Goal: Find specific page/section: Find specific page/section

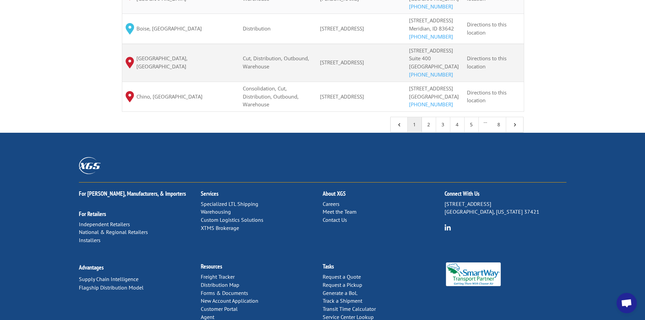
scroll to position [734, 0]
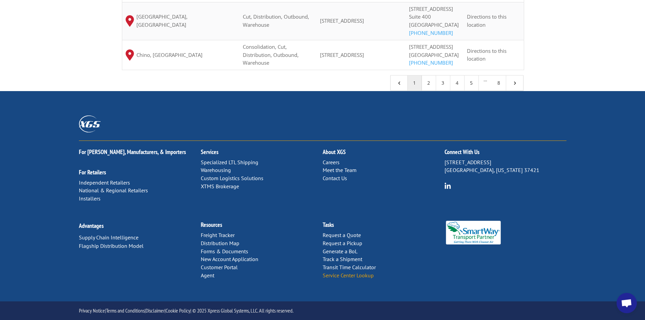
click at [335, 275] on link "Service Center Lookup" at bounding box center [348, 275] width 51 height 7
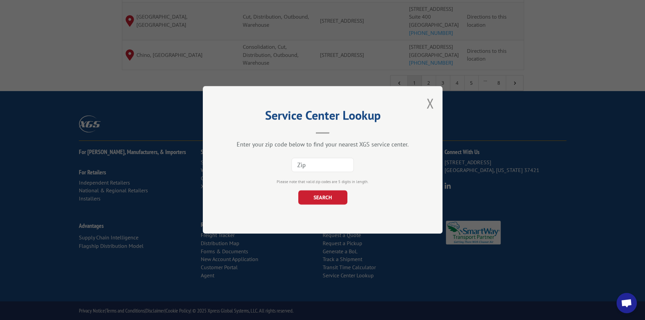
paste input "98391"
type input "98391"
click at [314, 199] on button "SEARCH" at bounding box center [322, 198] width 49 height 14
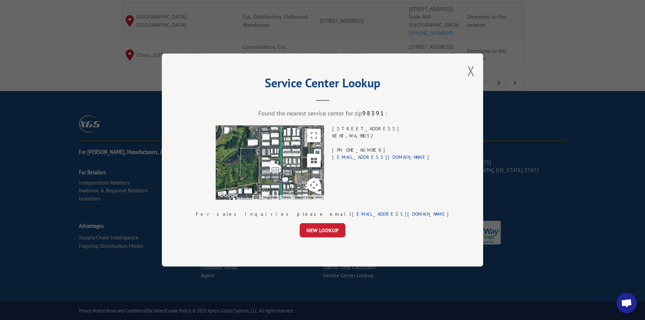
click at [386, 128] on div "[STREET_ADDRESS] (253) 856-8888 [EMAIL_ADDRESS][DOMAIN_NAME]" at bounding box center [381, 162] width 98 height 75
drag, startPoint x: 386, startPoint y: 128, endPoint x: 386, endPoint y: 136, distance: 8.1
click at [386, 136] on div "[STREET_ADDRESS] (253) 856-8888 [EMAIL_ADDRESS][DOMAIN_NAME]" at bounding box center [381, 162] width 98 height 75
copy div "[STREET_ADDRESS]"
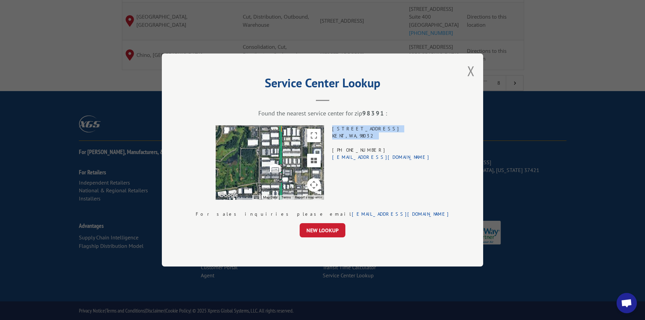
click at [389, 133] on div "[STREET_ADDRESS] (253) 856-8888 [EMAIL_ADDRESS][DOMAIN_NAME]" at bounding box center [381, 162] width 98 height 75
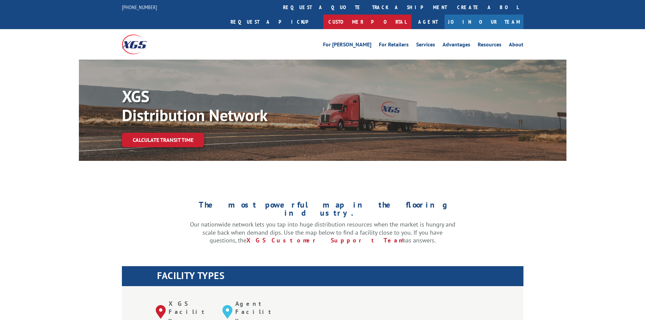
click at [412, 15] on link "Customer Portal" at bounding box center [368, 22] width 88 height 15
